Goal: Transaction & Acquisition: Purchase product/service

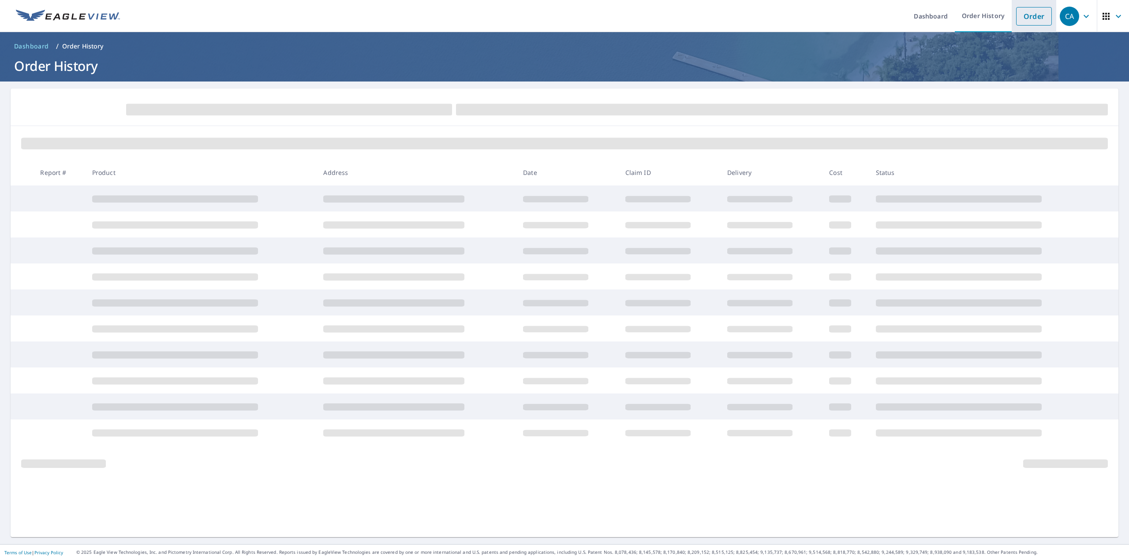
click at [1027, 17] on link "Order" at bounding box center [1034, 16] width 36 height 19
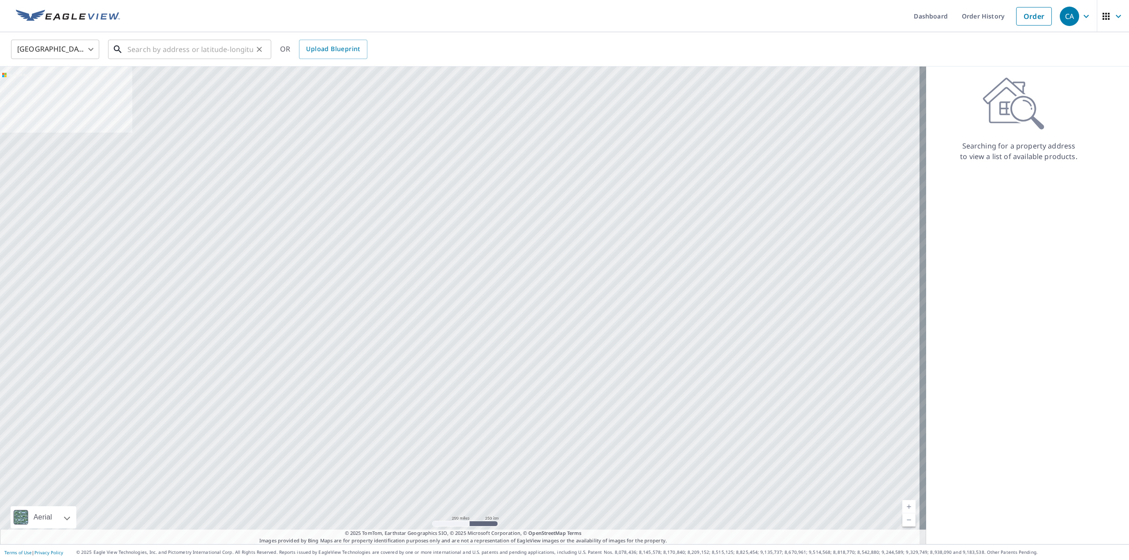
click at [186, 51] on input "text" at bounding box center [190, 49] width 126 height 25
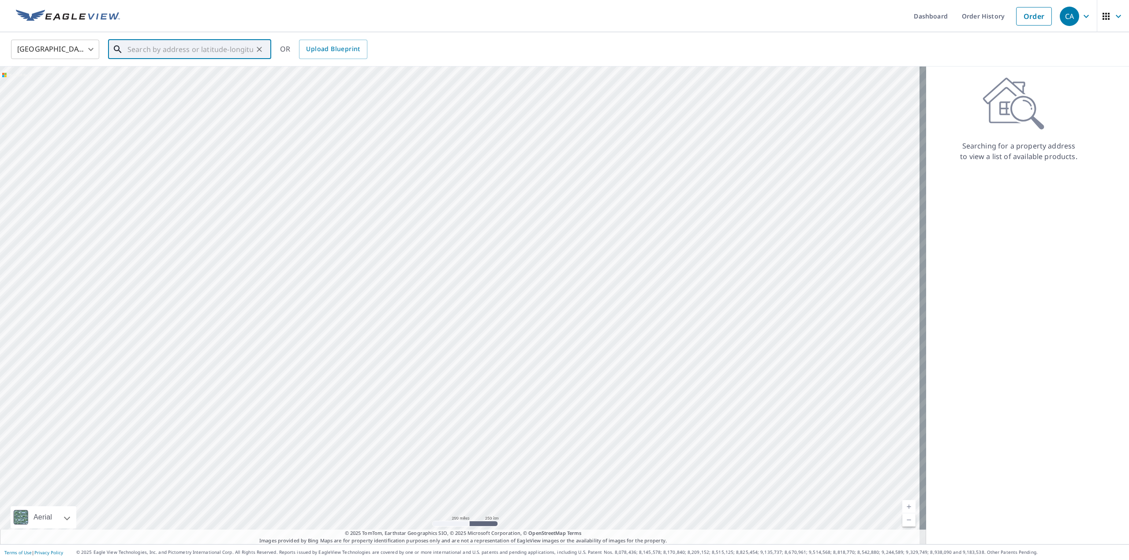
paste input "[STREET_ADDRESS]"
click at [148, 85] on p "Savage, MN 55378" at bounding box center [195, 84] width 138 height 9
type input "[STREET_ADDRESS]"
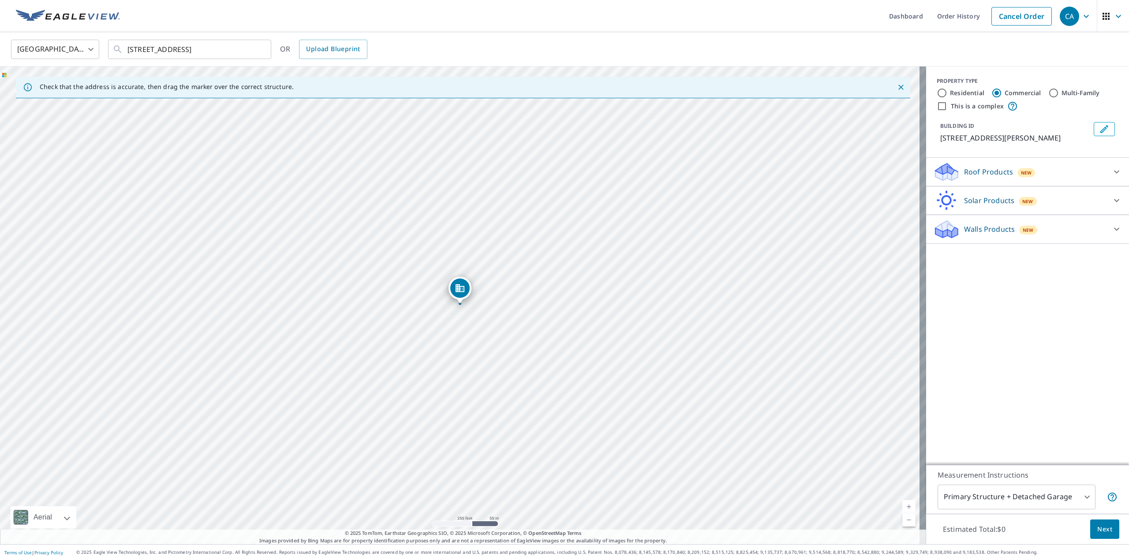
click at [986, 171] on p "Roof Products" at bounding box center [988, 172] width 49 height 11
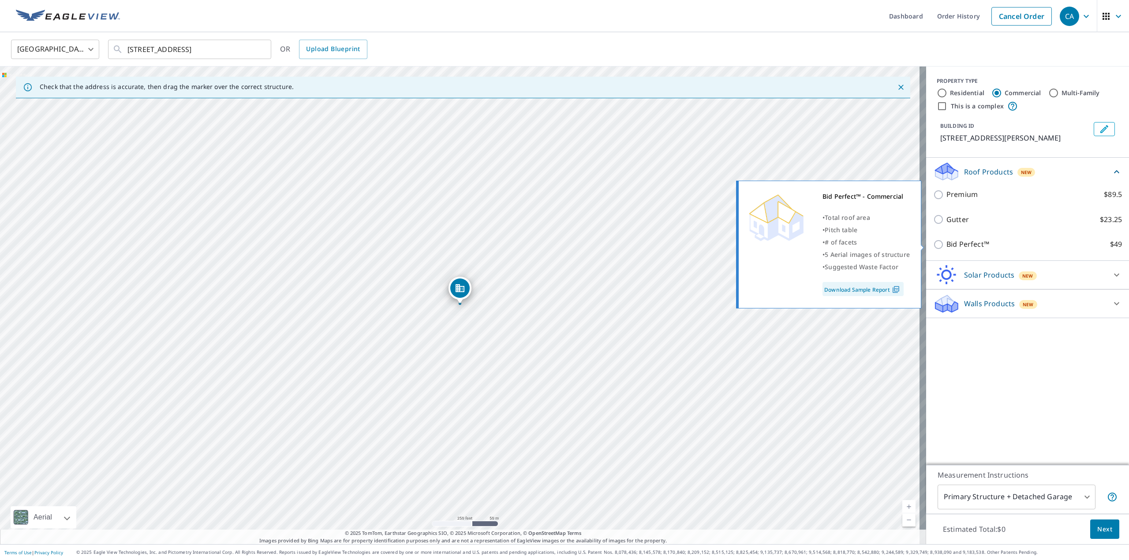
click at [933, 244] on input "Bid Perfect™ $49" at bounding box center [939, 244] width 13 height 11
checkbox input "true"
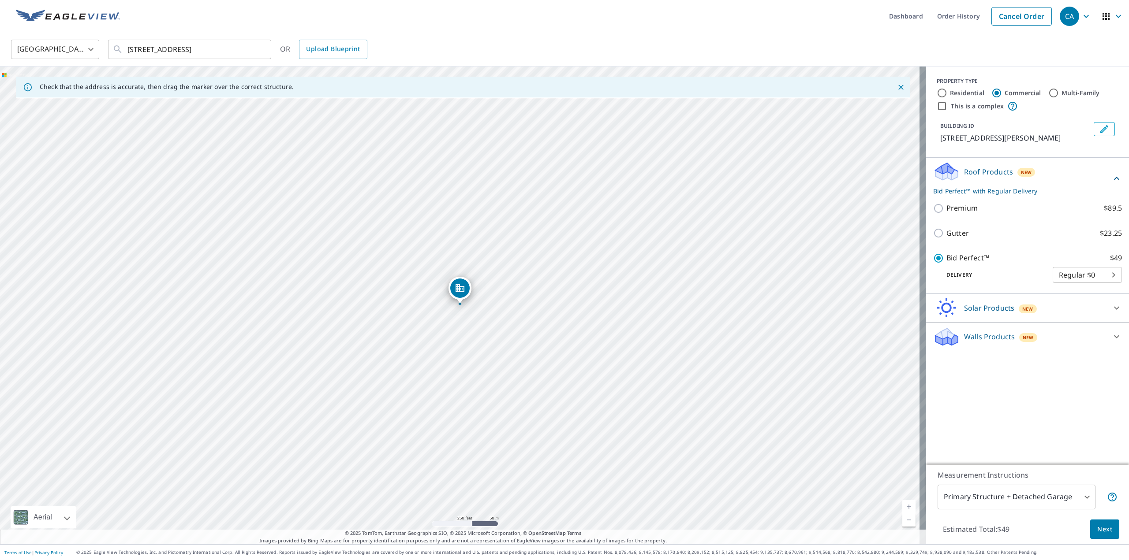
click at [952, 94] on label "Residential" at bounding box center [967, 93] width 34 height 9
click at [947, 94] on input "Residential" at bounding box center [942, 93] width 11 height 11
radio input "true"
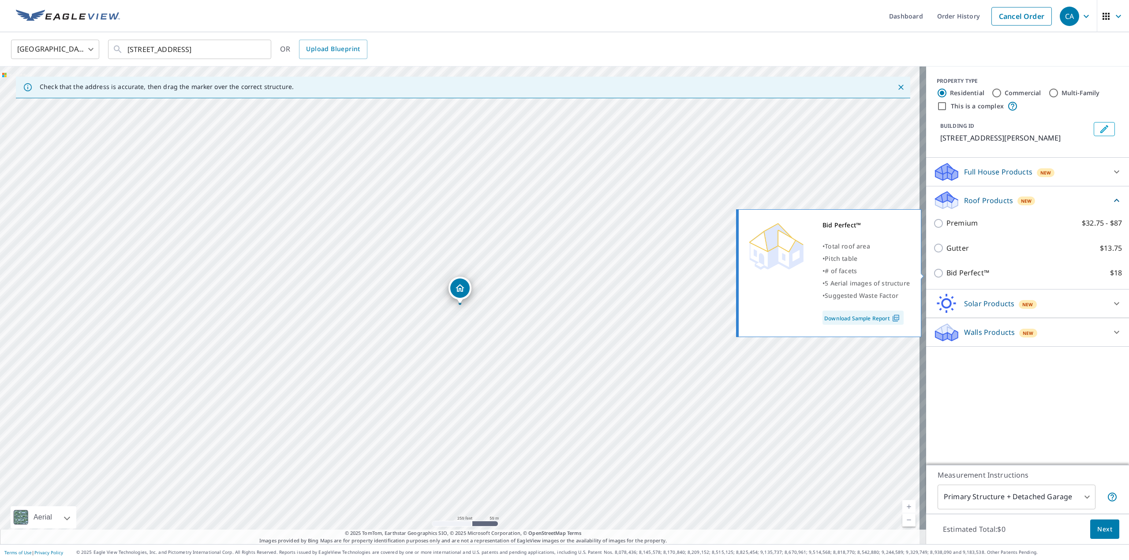
click at [956, 275] on p "Bid Perfect™" at bounding box center [967, 273] width 43 height 11
click at [946, 275] on input "Bid Perfect™ $18" at bounding box center [939, 273] width 13 height 11
checkbox input "true"
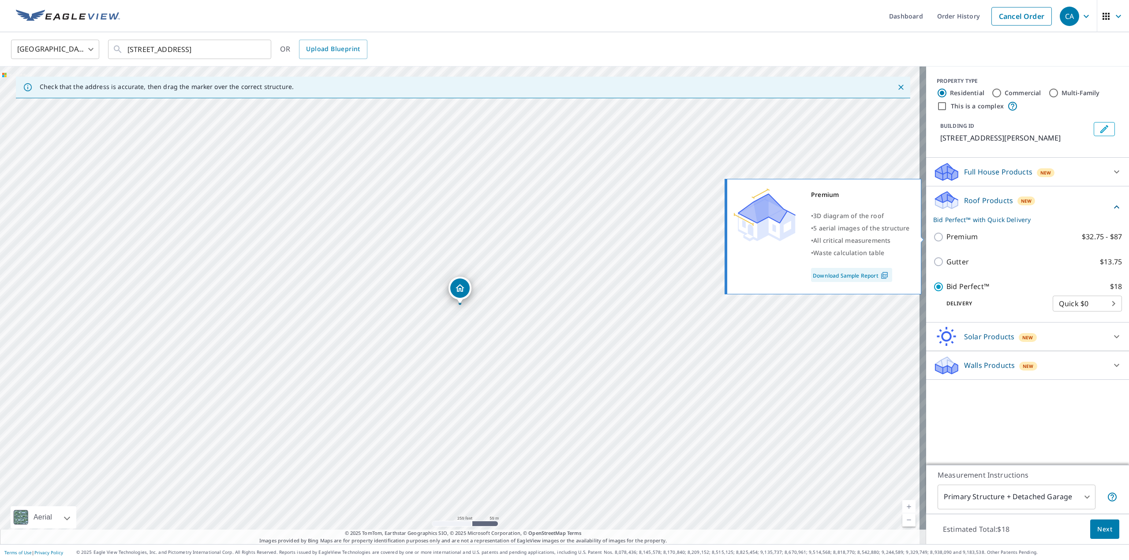
click at [948, 238] on p "Premium" at bounding box center [961, 236] width 31 height 11
click at [946, 238] on input "Premium $32.75 - $87" at bounding box center [939, 237] width 13 height 11
checkbox input "true"
checkbox input "false"
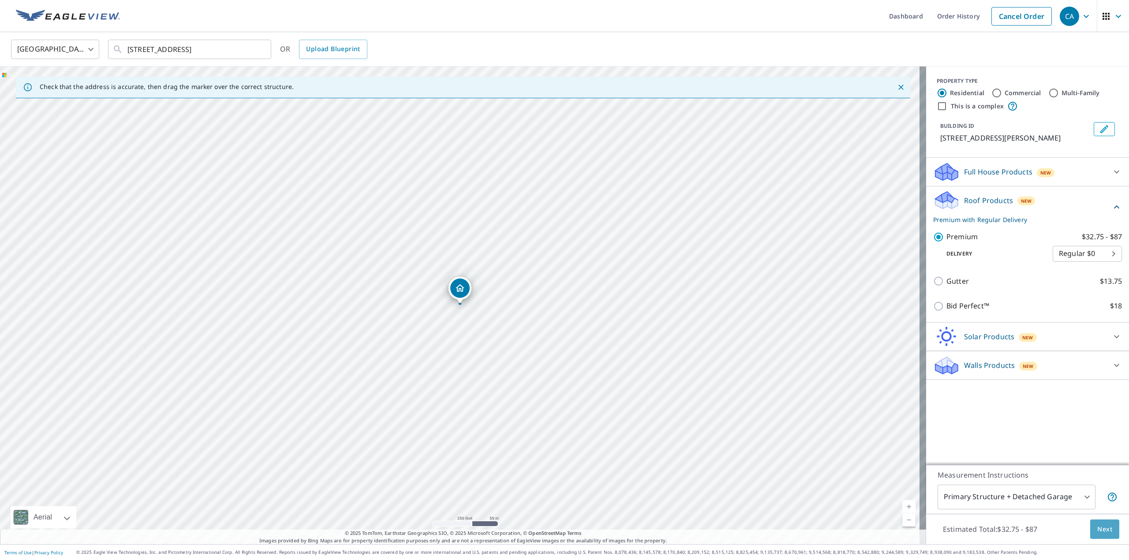
click at [1099, 527] on span "Next" at bounding box center [1104, 529] width 15 height 11
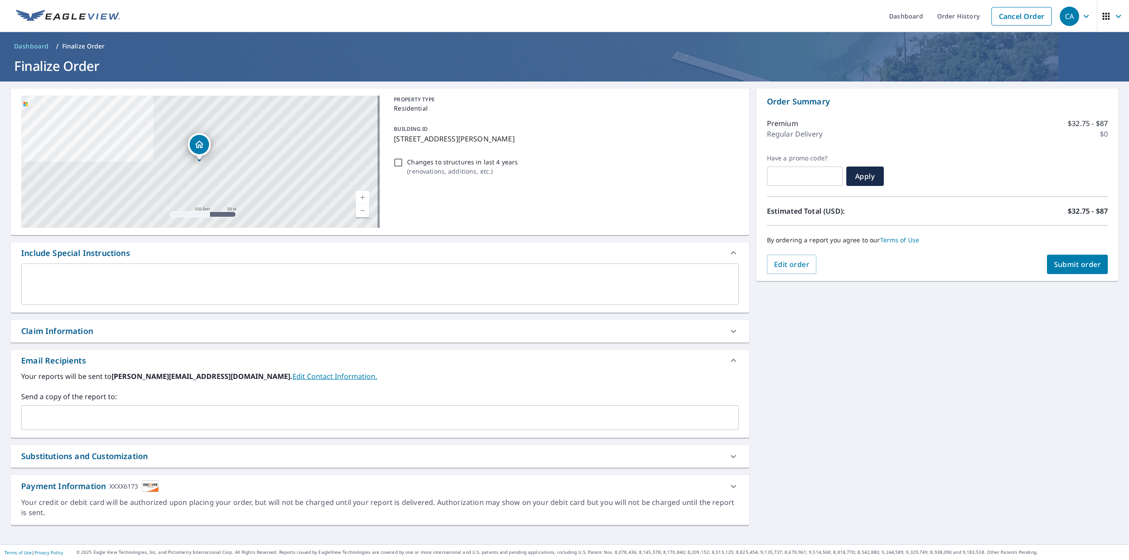
click at [1066, 265] on span "Submit order" at bounding box center [1077, 265] width 47 height 10
checkbox input "true"
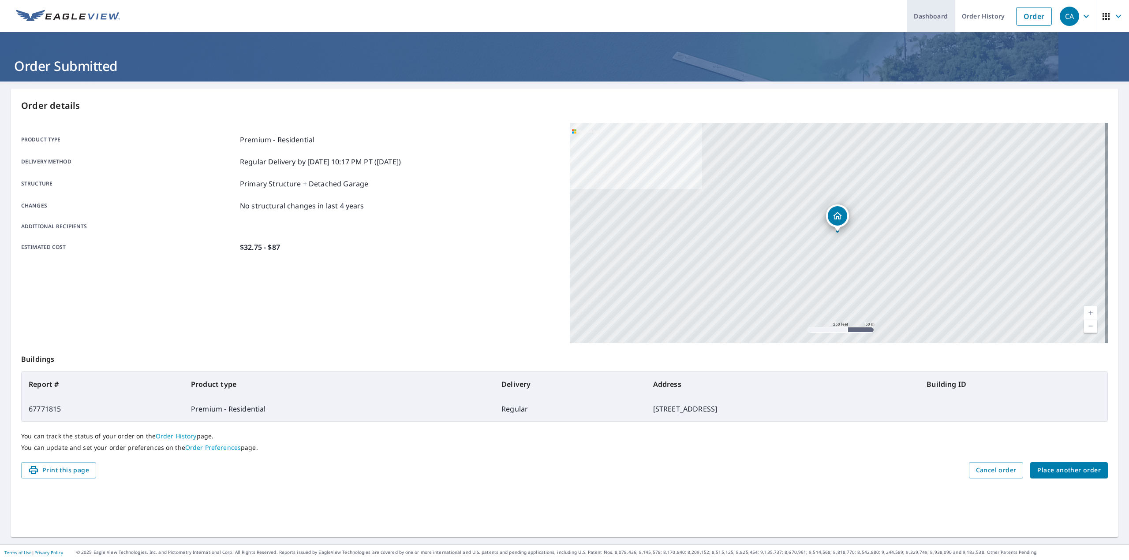
click at [918, 18] on link "Dashboard" at bounding box center [931, 16] width 48 height 32
